Goal: Transaction & Acquisition: Purchase product/service

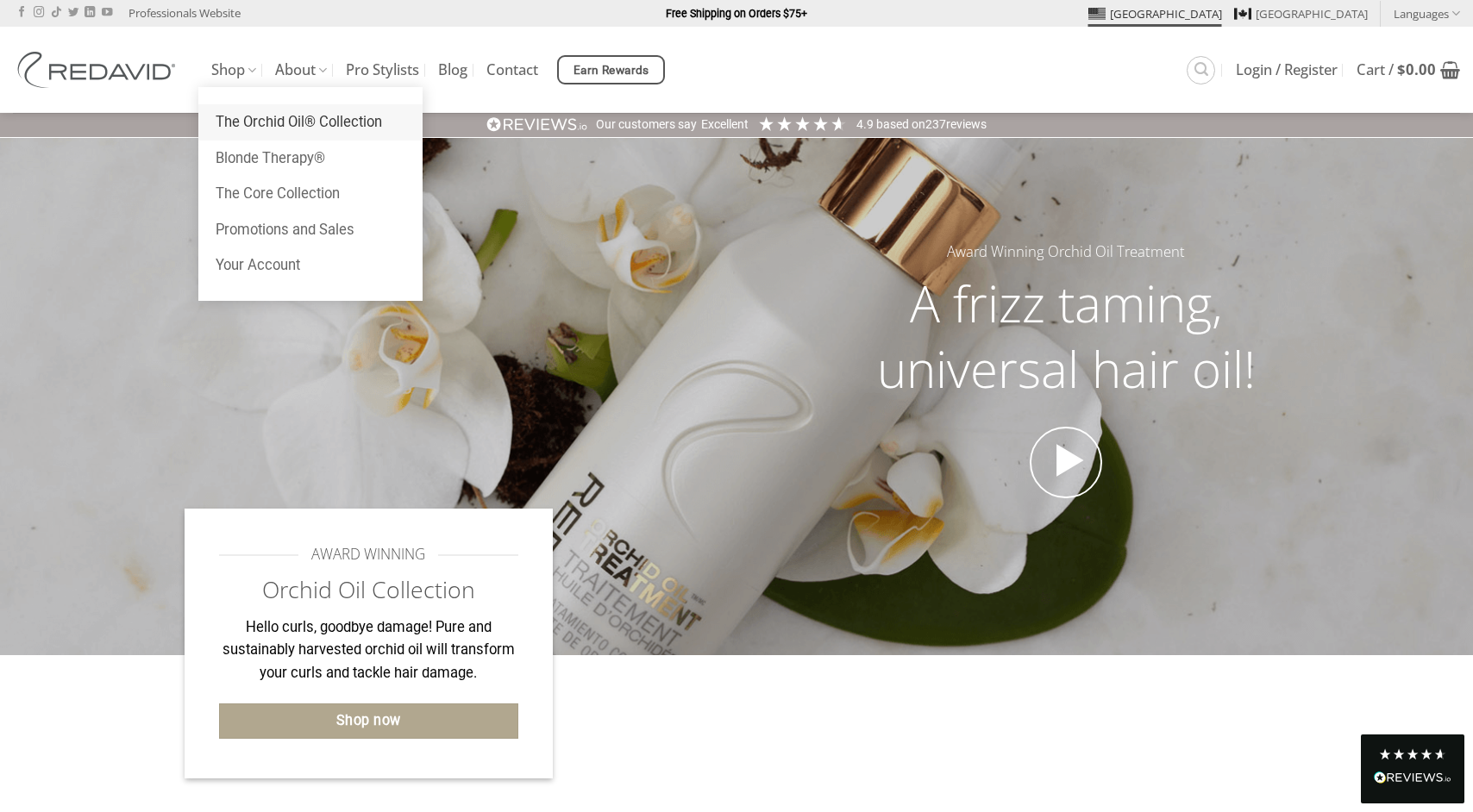
click at [250, 118] on link "The Orchid Oil® Collection" at bounding box center [310, 122] width 224 height 36
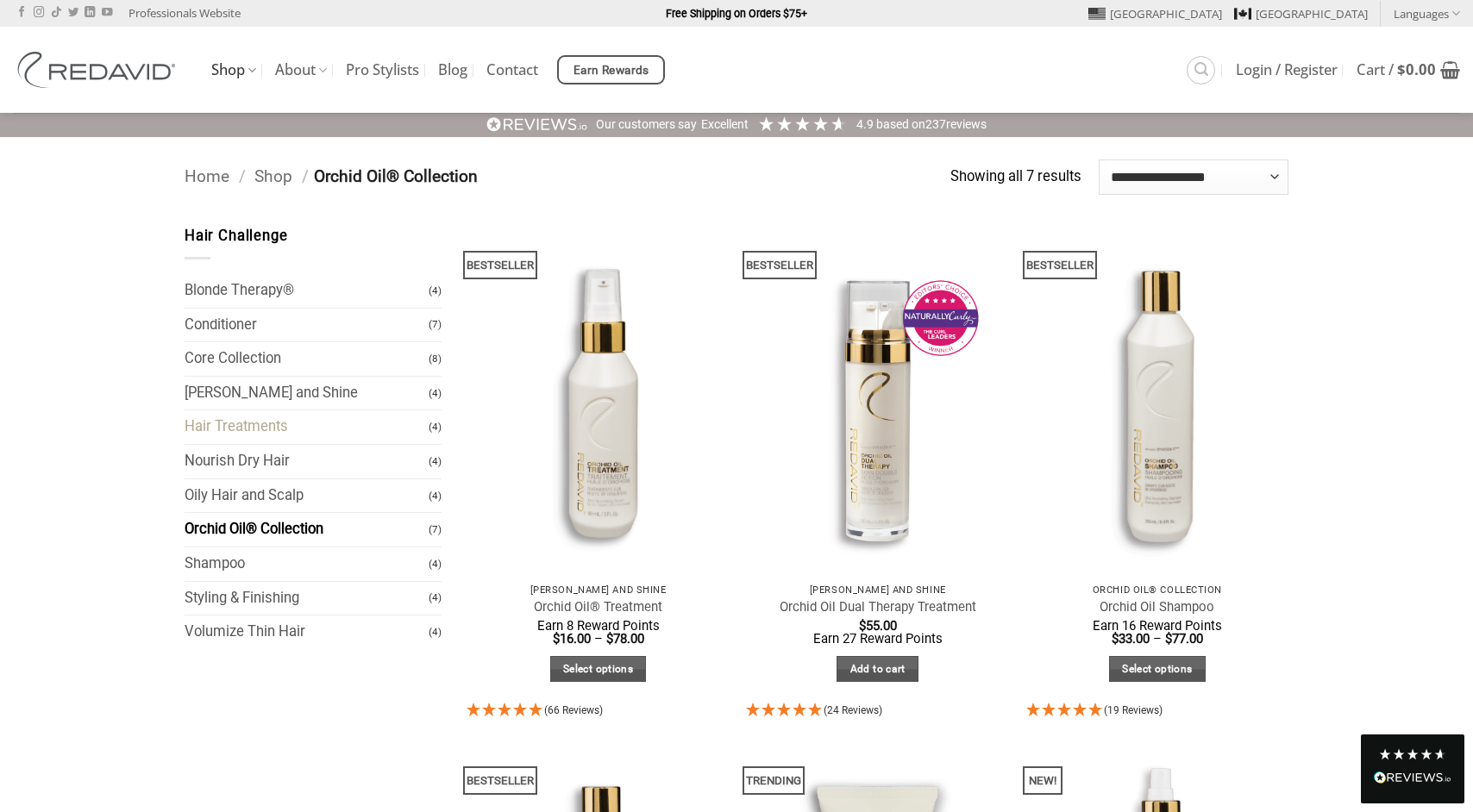
click at [241, 430] on link "Hair Treatments" at bounding box center [307, 427] width 244 height 33
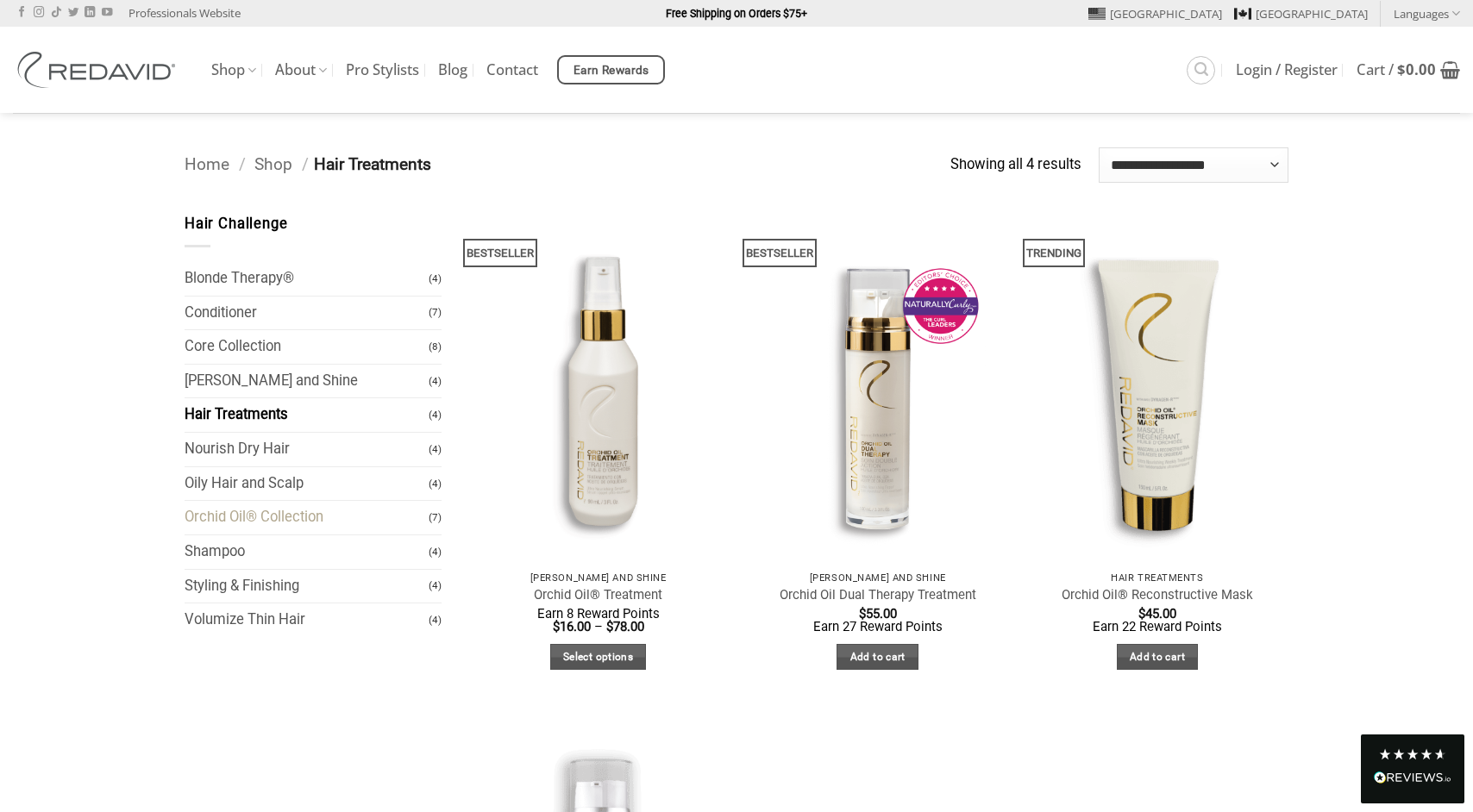
click at [313, 514] on link "Orchid Oil® Collection" at bounding box center [307, 518] width 244 height 33
